Goal: Task Accomplishment & Management: Manage account settings

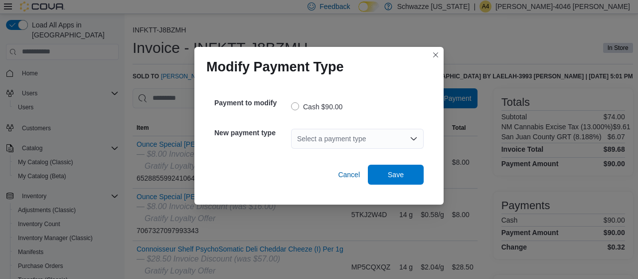
click at [354, 139] on div "Select a payment type" at bounding box center [357, 139] width 133 height 20
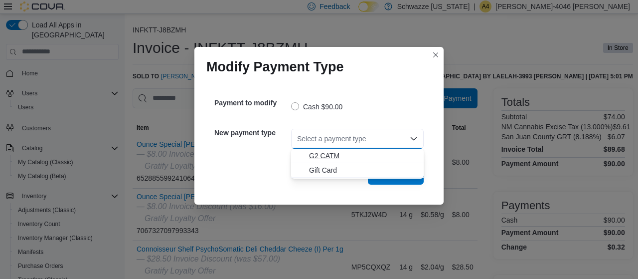
click at [329, 153] on span "G2 CATM" at bounding box center [363, 155] width 109 height 10
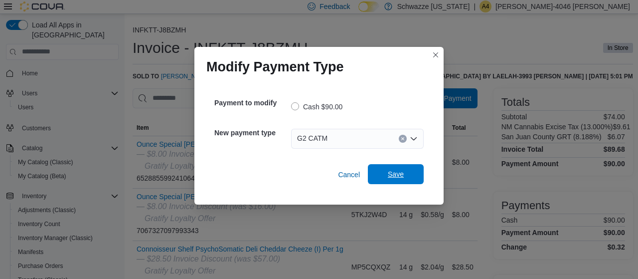
click at [402, 173] on span "Save" at bounding box center [396, 174] width 16 height 10
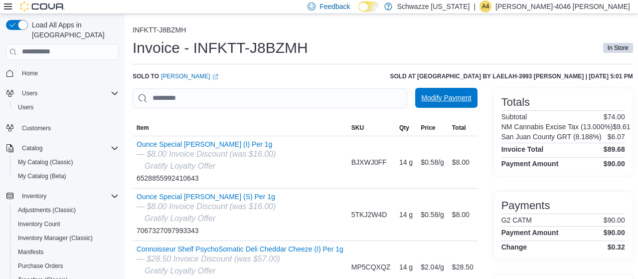
click at [450, 96] on span "Modify Payment" at bounding box center [446, 98] width 50 height 10
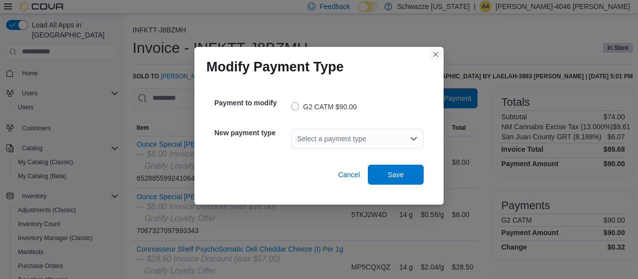
click at [439, 56] on button "Closes this modal window" at bounding box center [435, 54] width 12 height 12
click at [330, 138] on div "Select a payment type" at bounding box center [357, 139] width 133 height 20
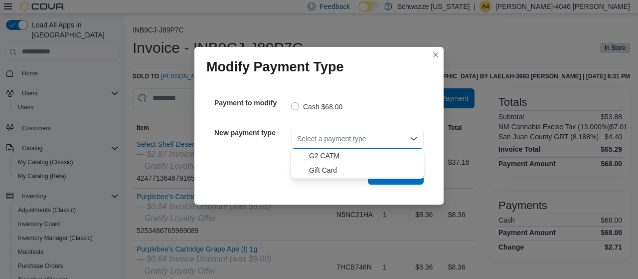
click at [325, 153] on span "G2 CATM" at bounding box center [363, 155] width 109 height 10
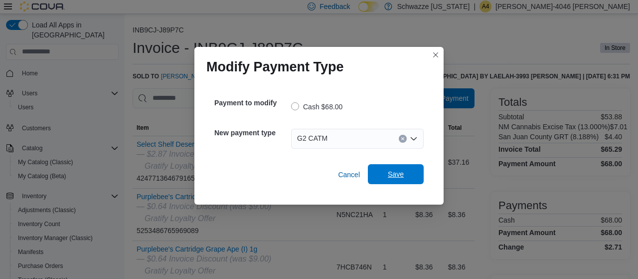
click at [405, 169] on span "Save" at bounding box center [396, 174] width 44 height 20
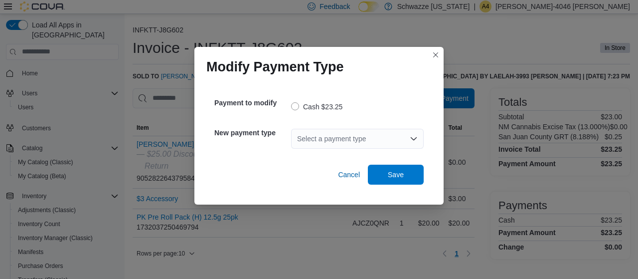
click at [340, 146] on div "Select a payment type" at bounding box center [357, 139] width 133 height 20
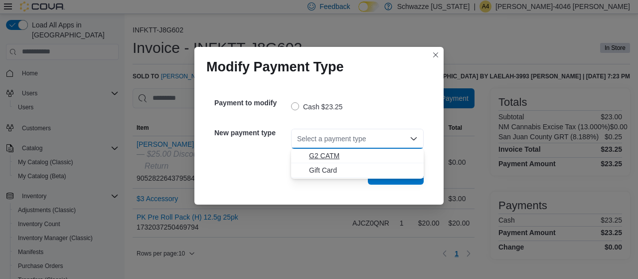
click at [335, 150] on button "G2 CATM" at bounding box center [357, 155] width 133 height 14
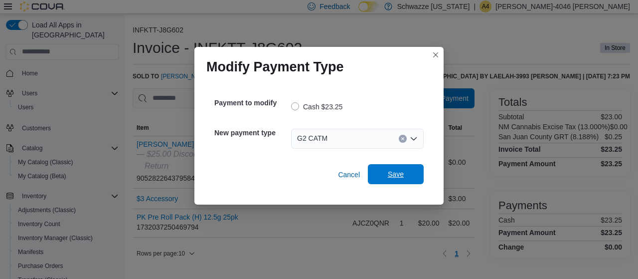
click at [393, 169] on span "Save" at bounding box center [396, 174] width 44 height 20
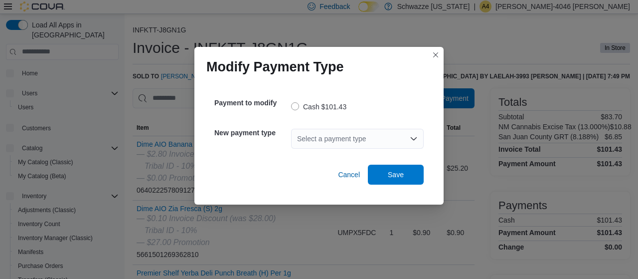
click at [377, 137] on div "Select a payment type" at bounding box center [357, 139] width 133 height 20
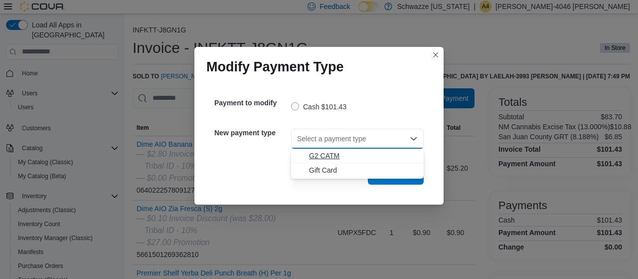
click at [326, 155] on span "G2 CATM" at bounding box center [363, 155] width 109 height 10
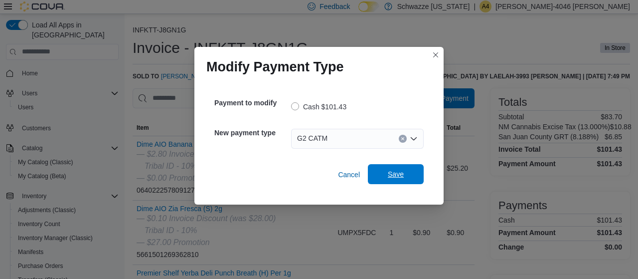
click at [396, 170] on span "Save" at bounding box center [396, 174] width 44 height 20
